Goal: Task Accomplishment & Management: Use online tool/utility

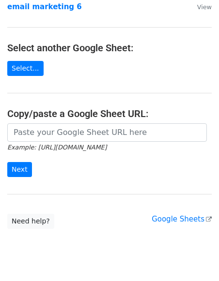
scroll to position [155, 0]
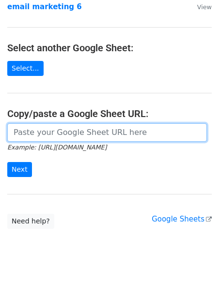
click at [59, 123] on input "url" at bounding box center [106, 132] width 199 height 18
paste input "https://docs.google.com/spreadsheets/d/1Sq57ms4l6IQ49DOYifgiGZvHQQtFB2LRuw-Imej…"
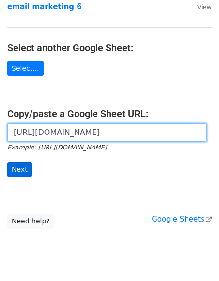
type input "https://docs.google.com/spreadsheets/d/1Sq57ms4l6IQ49DOYifgiGZvHQQtFB2LRuw-Imej…"
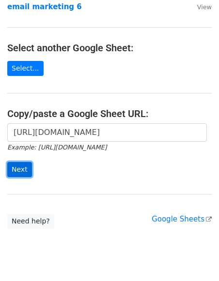
scroll to position [0, 0]
click at [20, 162] on input "Next" at bounding box center [19, 169] width 25 height 15
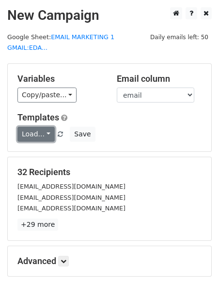
click at [32, 127] on link "Load..." at bounding box center [35, 134] width 37 height 15
click at [41, 148] on link "dm 1" at bounding box center [56, 155] width 76 height 15
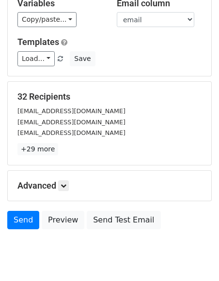
scroll to position [86, 0]
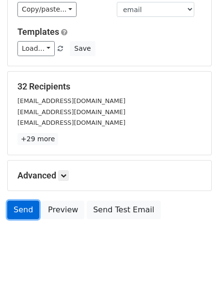
click at [30, 203] on link "Send" at bounding box center [23, 210] width 32 height 18
